Goal: Understand process/instructions: Learn about a topic

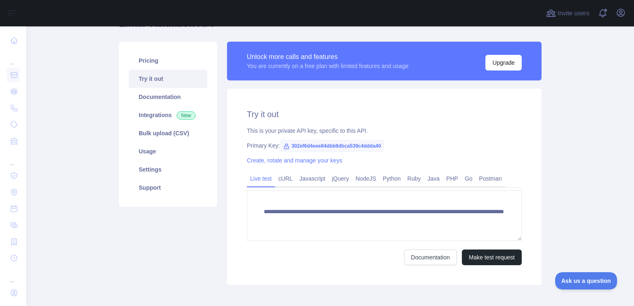
scroll to position [51, 0]
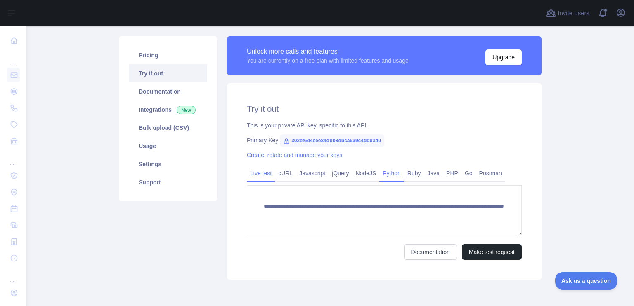
click at [392, 174] on link "Python" at bounding box center [391, 173] width 25 height 13
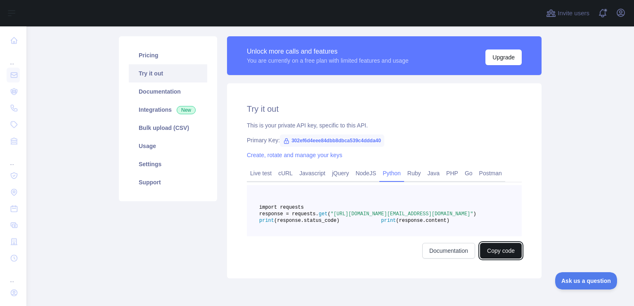
click at [488, 259] on button "Copy code" at bounding box center [501, 251] width 42 height 16
click at [284, 141] on icon at bounding box center [286, 141] width 5 height 5
click at [282, 155] on link "Create, rotate and manage your keys" at bounding box center [294, 155] width 95 height 7
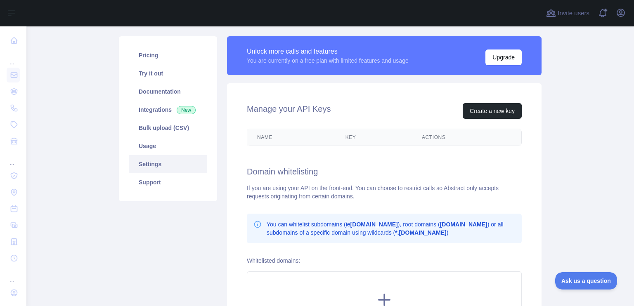
scroll to position [49, 0]
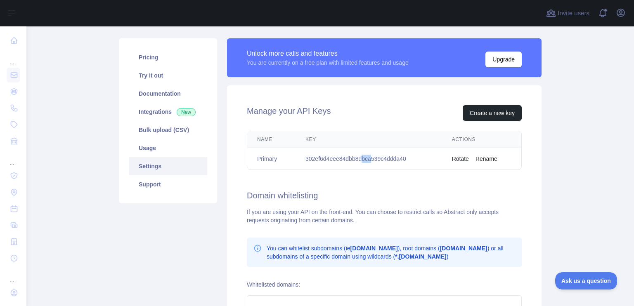
drag, startPoint x: 369, startPoint y: 163, endPoint x: 360, endPoint y: 159, distance: 9.4
click at [360, 159] on td "302ef6d4eee84dbb8dbca539c4ddda40" at bounding box center [369, 159] width 147 height 22
